Goal: Task Accomplishment & Management: Complete application form

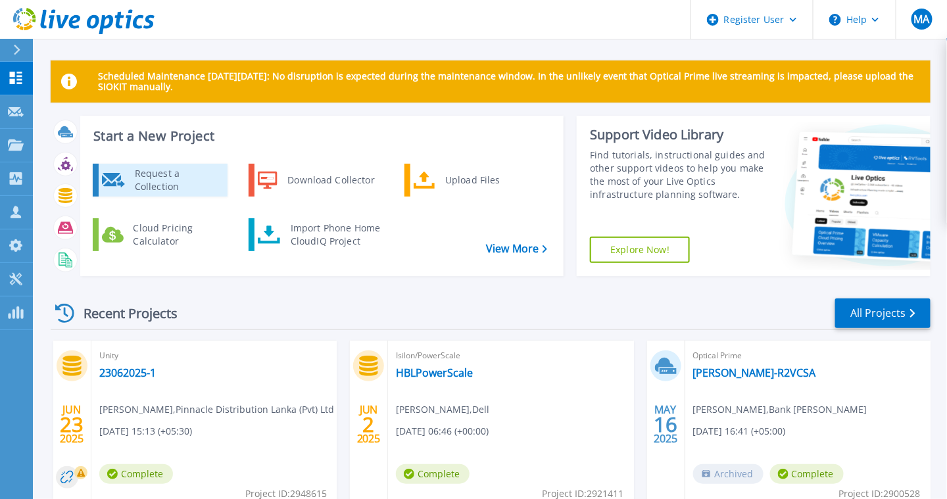
click at [203, 184] on div "Request a Collection" at bounding box center [176, 180] width 96 height 26
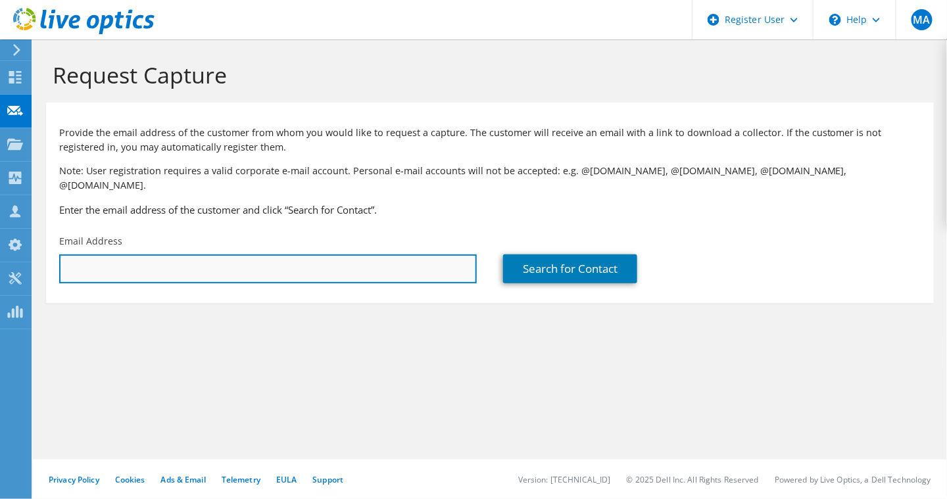
click at [170, 254] on input "text" at bounding box center [267, 268] width 417 height 29
paste input "[PERSON_NAME] (MGR-BKP&Planning-ITG) <[PERSON_NAME][EMAIL_ADDRESS][DOMAIN_NAME]>"
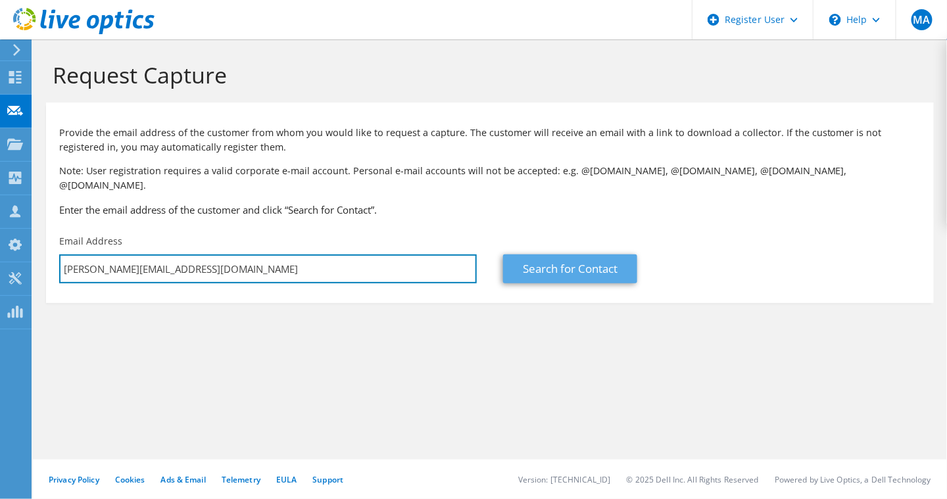
type input "zameer.hasan@abl.com"
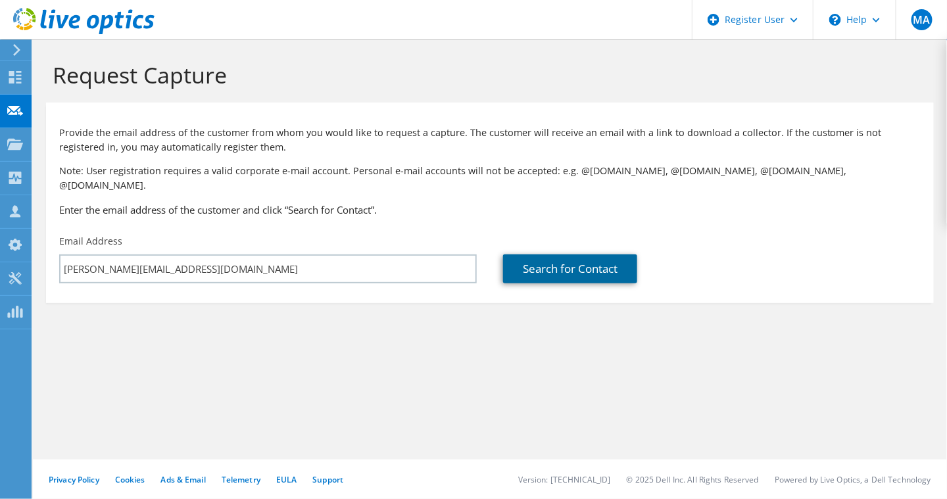
click at [541, 258] on link "Search for Contact" at bounding box center [570, 268] width 134 height 29
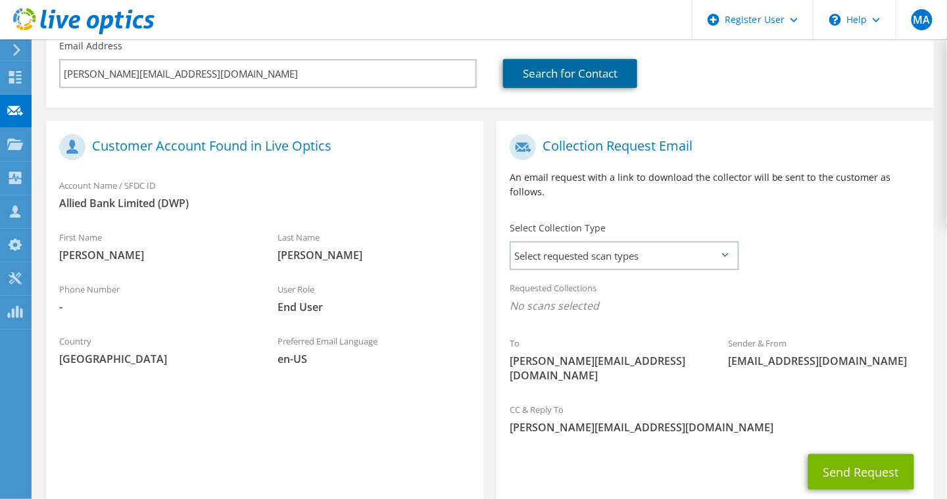
scroll to position [235, 0]
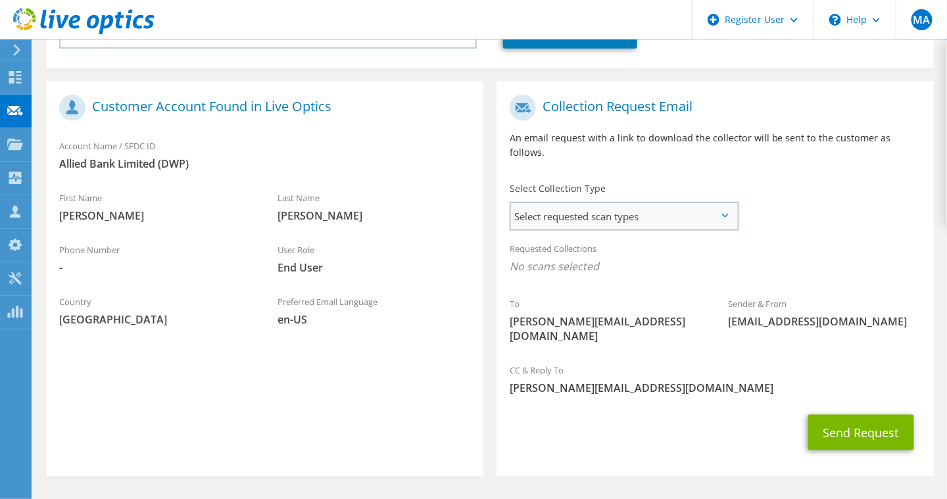
click at [593, 203] on span "Select requested scan types" at bounding box center [624, 216] width 226 height 26
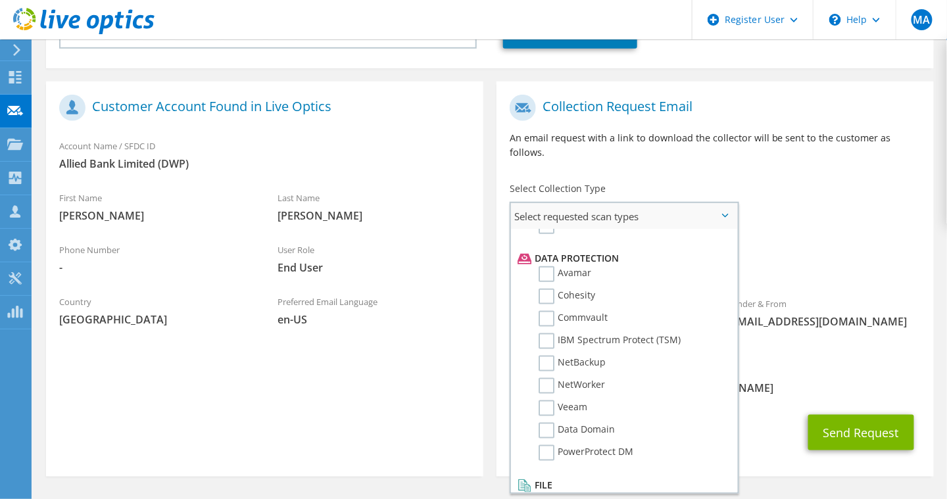
scroll to position [568, 0]
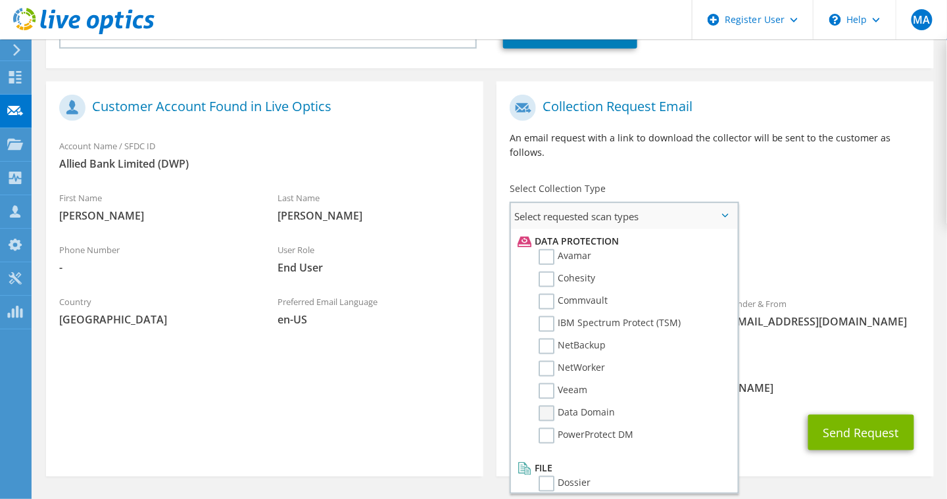
click at [545, 406] on label "Data Domain" at bounding box center [576, 414] width 76 height 16
click at [0, 0] on input "Data Domain" at bounding box center [0, 0] width 0 height 0
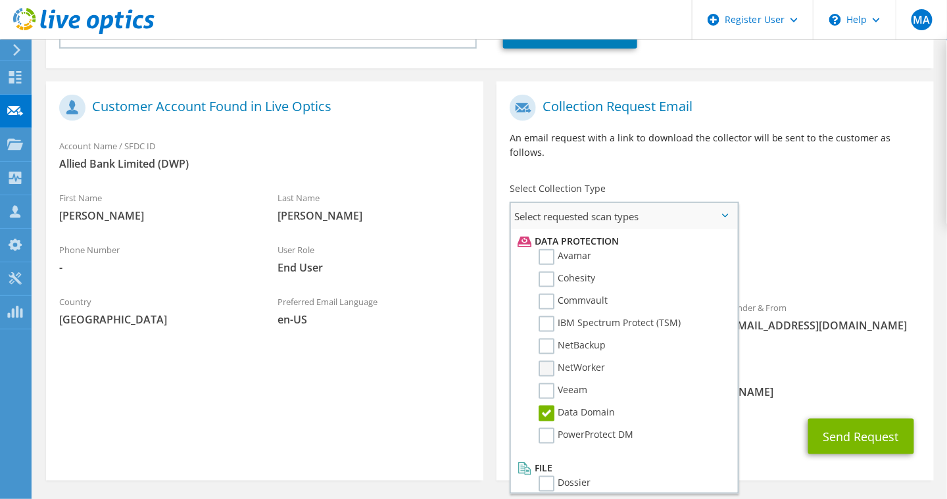
click at [550, 361] on label "NetWorker" at bounding box center [571, 369] width 66 height 16
click at [0, 0] on input "NetWorker" at bounding box center [0, 0] width 0 height 0
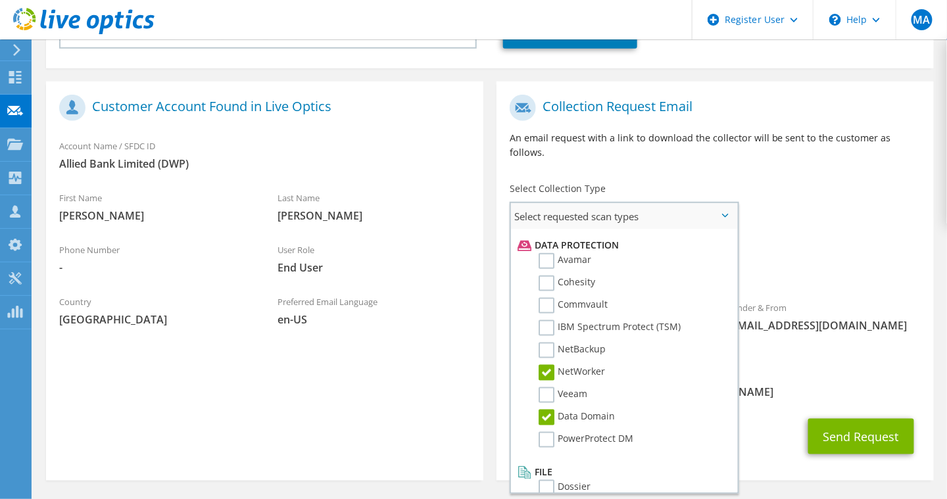
scroll to position [565, 0]
click at [844, 259] on span "Data Domain NetWorker" at bounding box center [715, 270] width 411 height 22
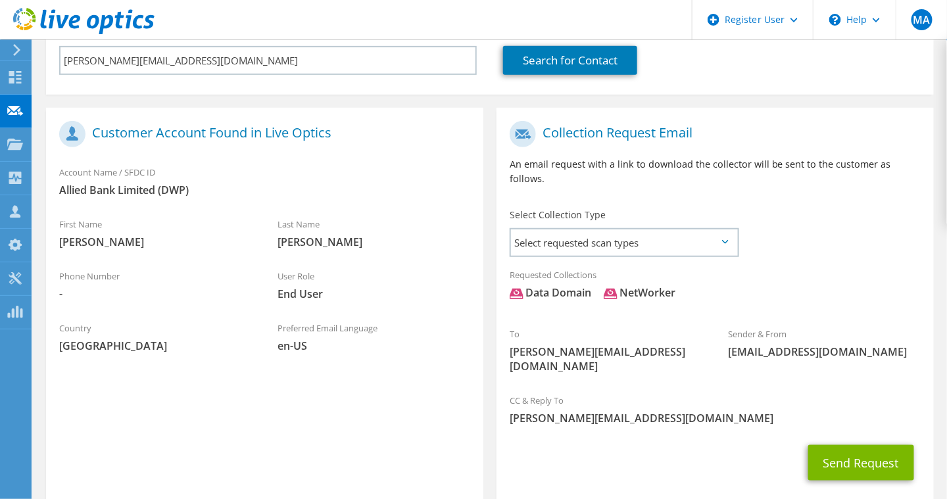
scroll to position [239, 0]
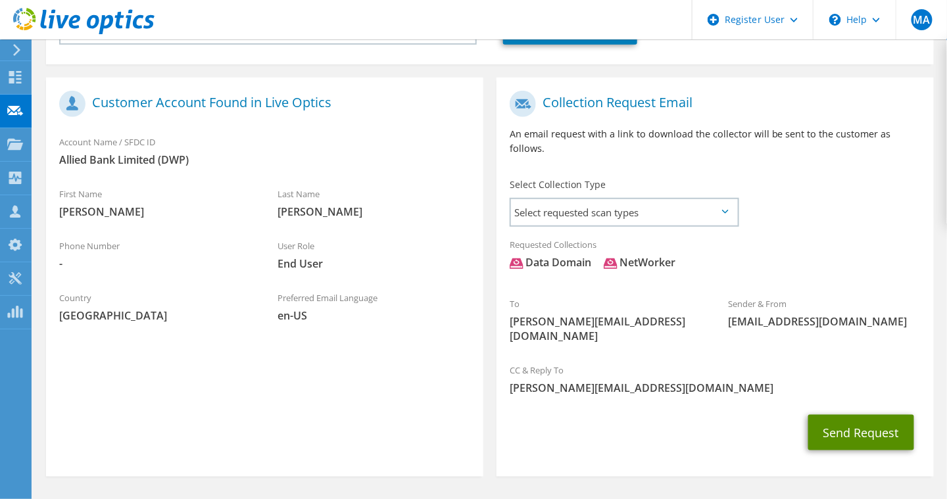
click at [857, 415] on button "Send Request" at bounding box center [861, 433] width 106 height 36
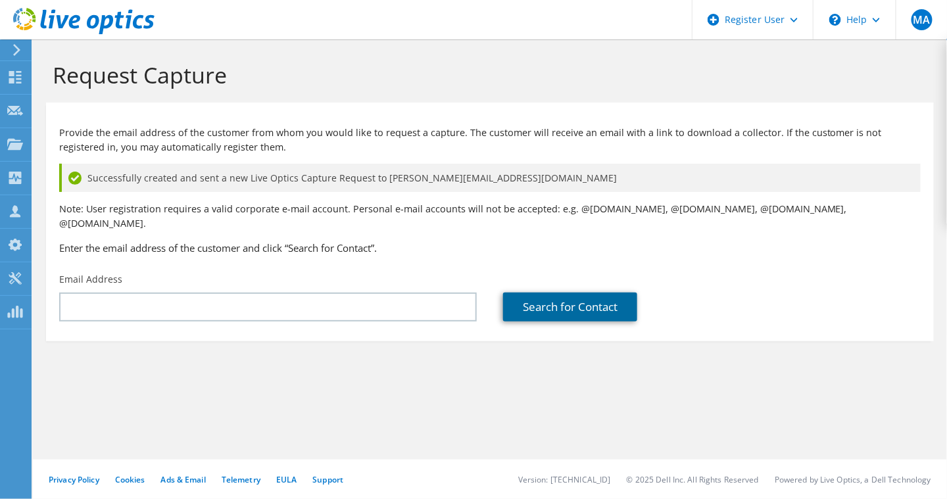
click at [558, 293] on link "Search for Contact" at bounding box center [570, 307] width 134 height 29
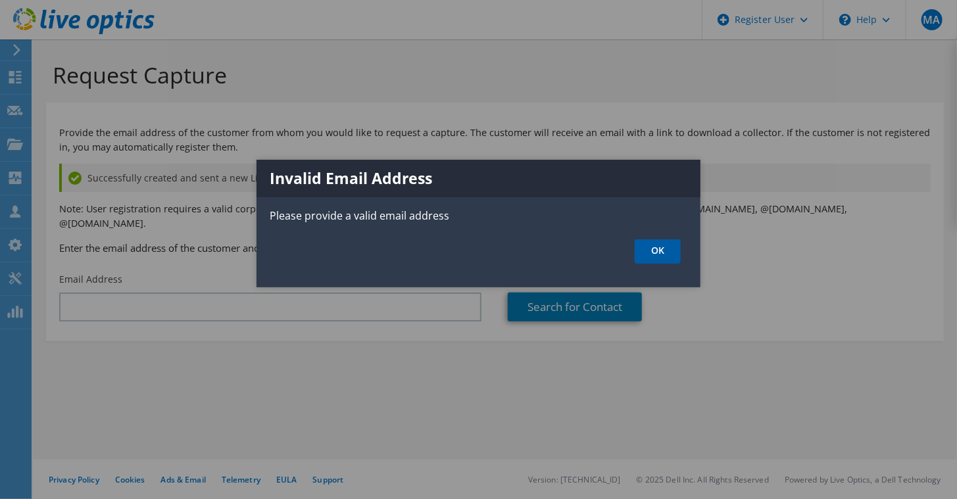
click at [656, 250] on link "OK" at bounding box center [657, 251] width 46 height 24
